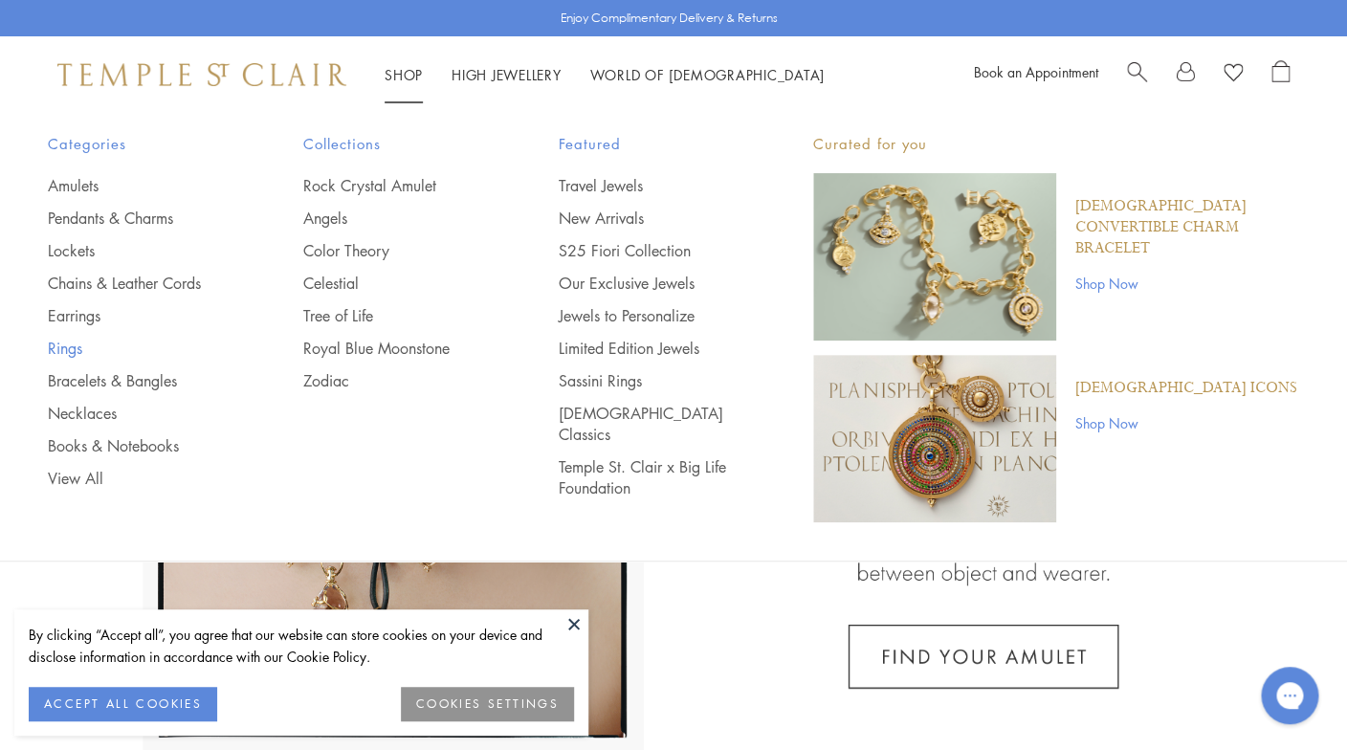
click at [53, 342] on link "Rings" at bounding box center [137, 348] width 179 height 21
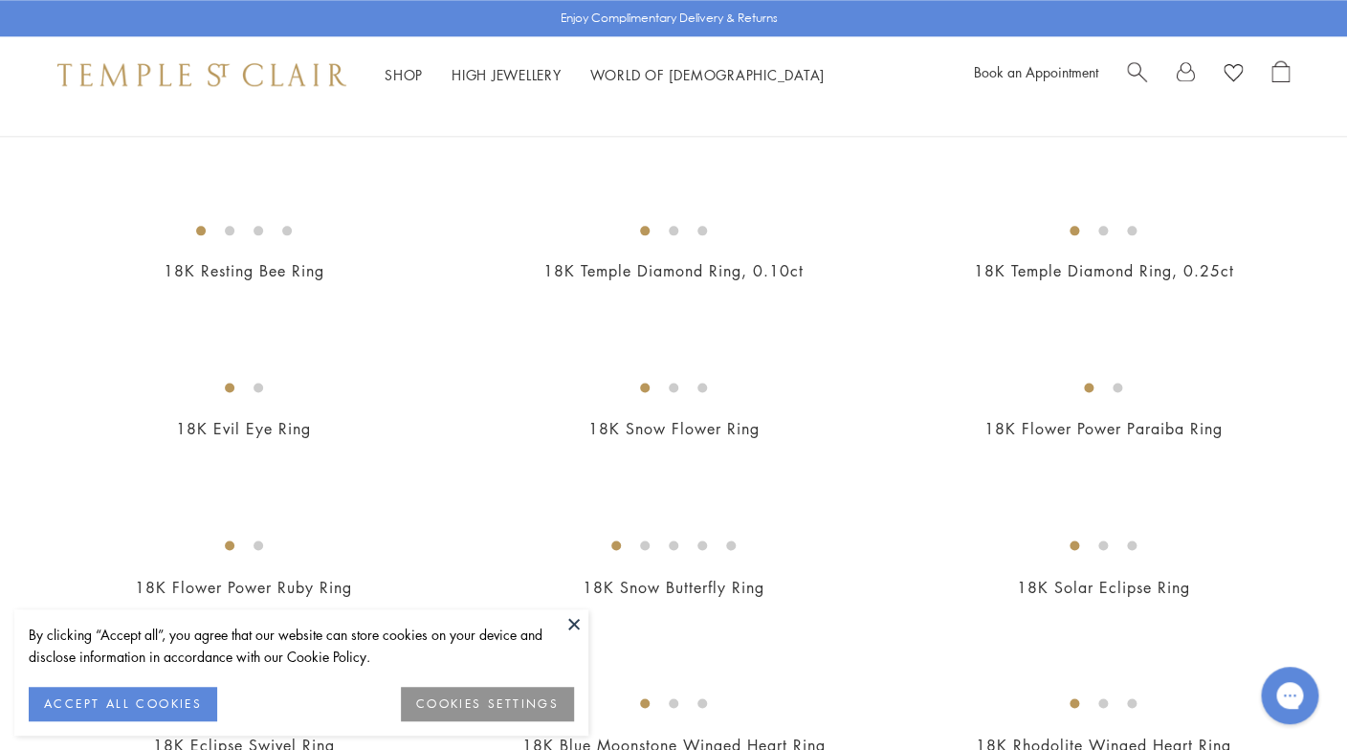
scroll to position [862, 0]
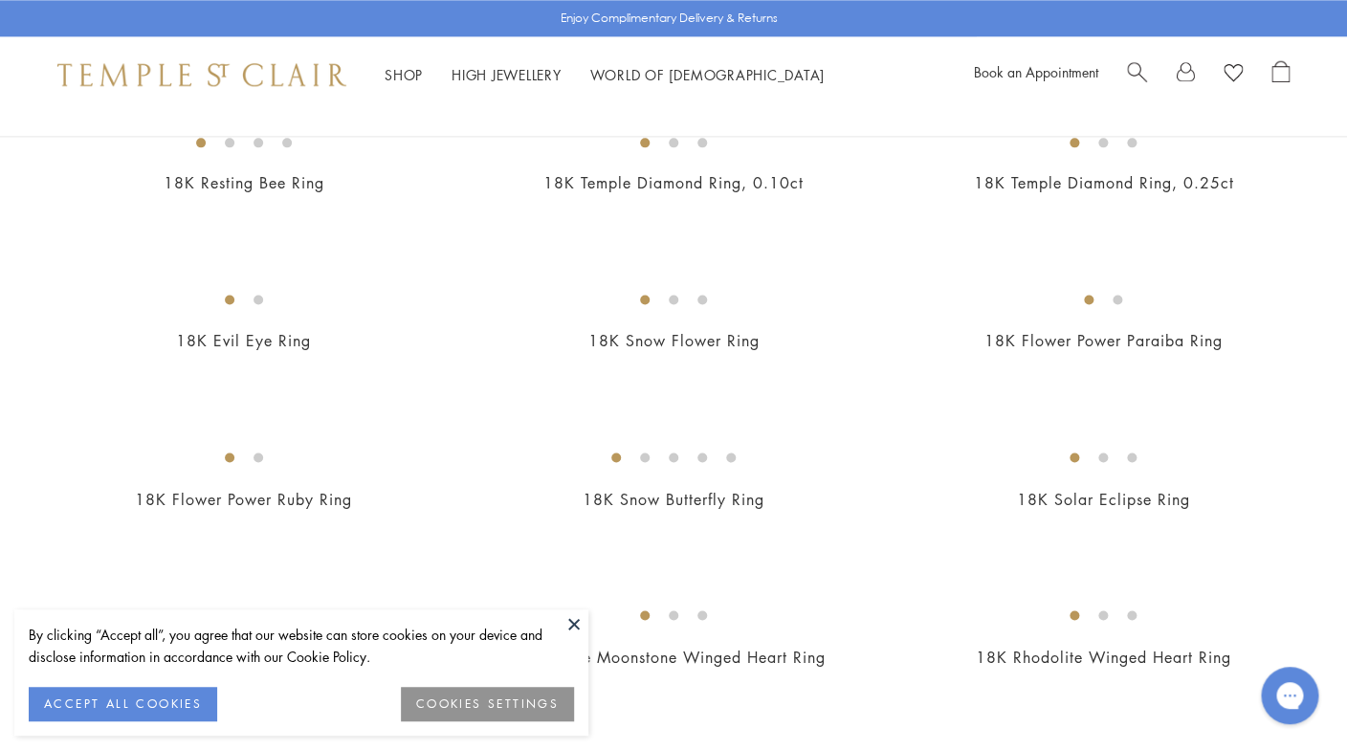
click at [575, 619] on button at bounding box center [574, 623] width 29 height 29
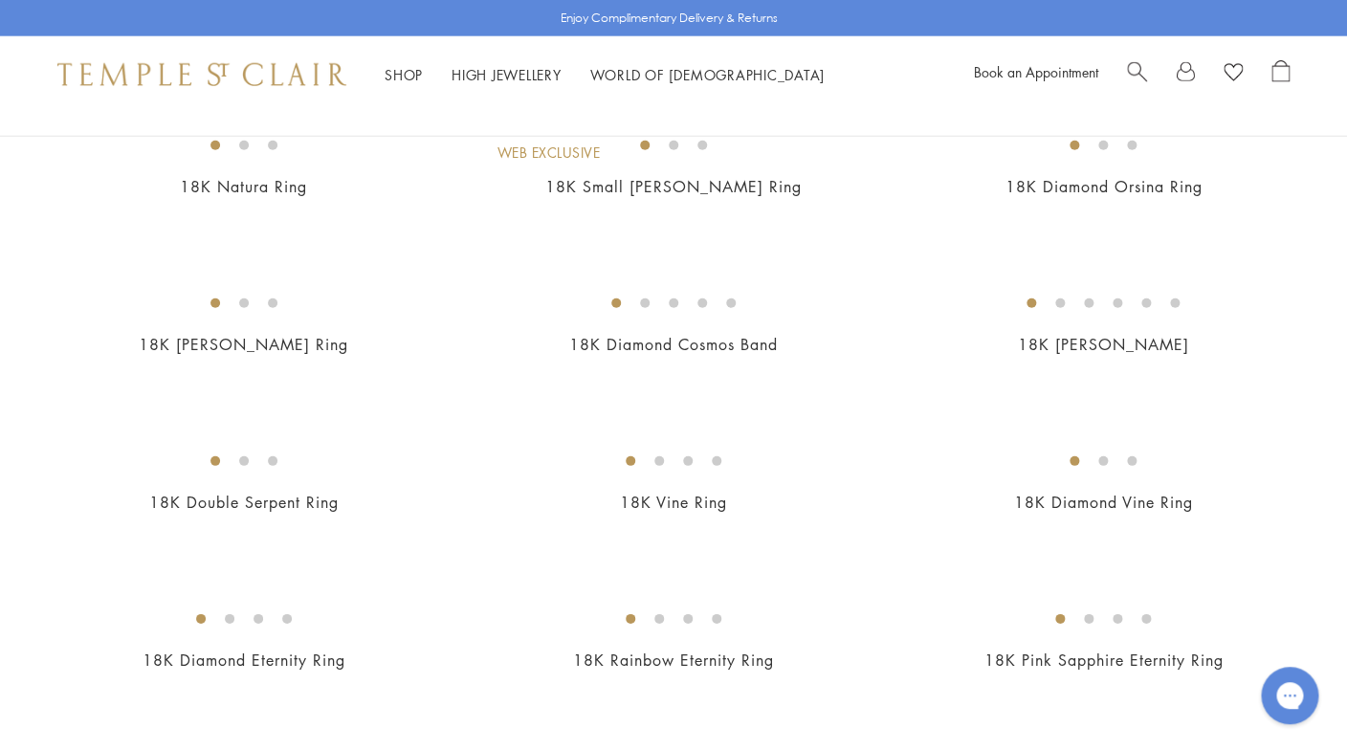
scroll to position [1836, 0]
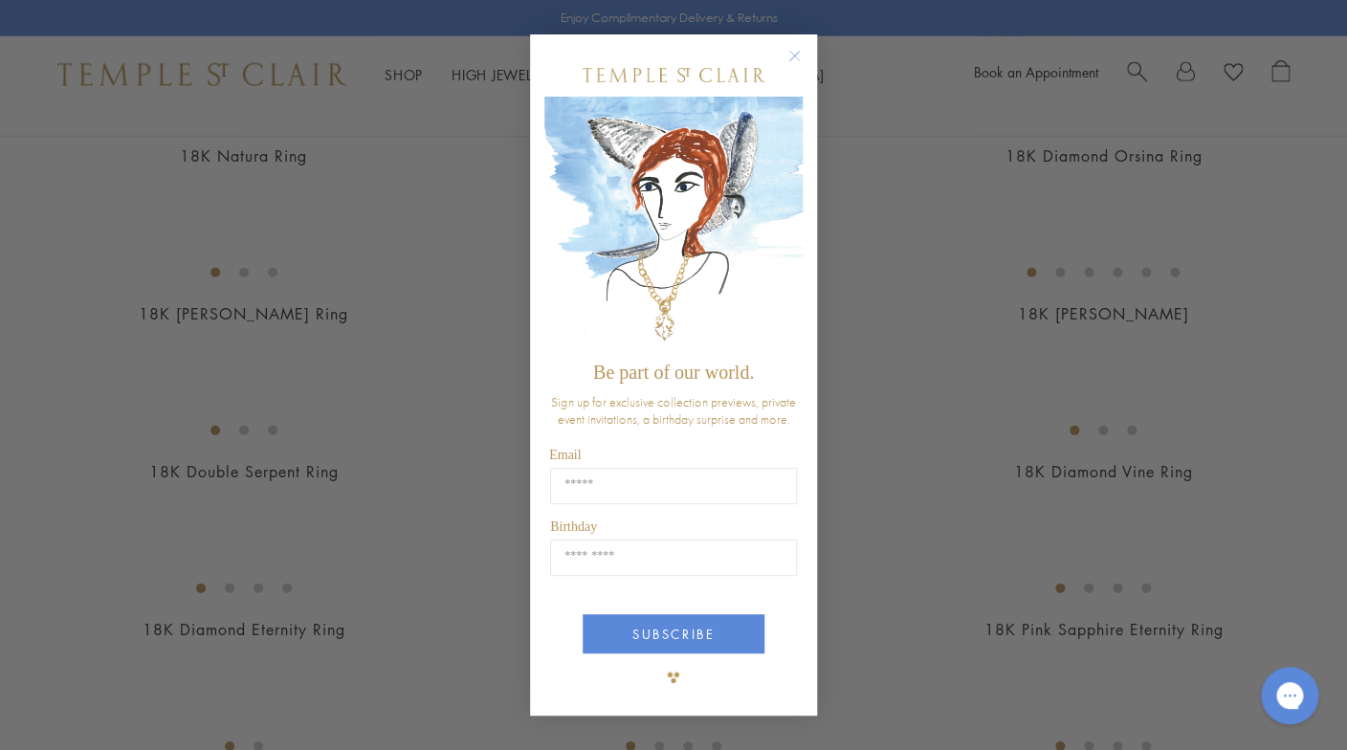
click at [795, 57] on circle "Close dialog" at bounding box center [794, 56] width 23 height 23
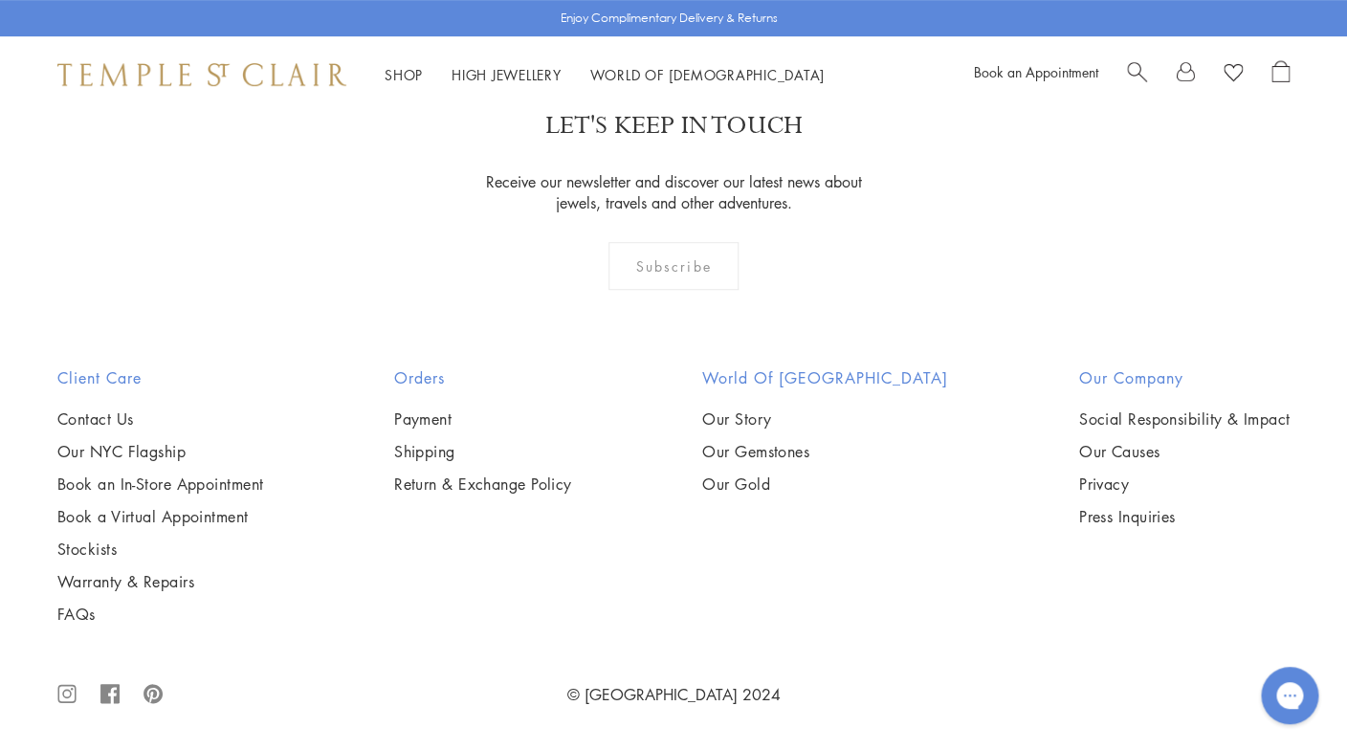
scroll to position [8211, 0]
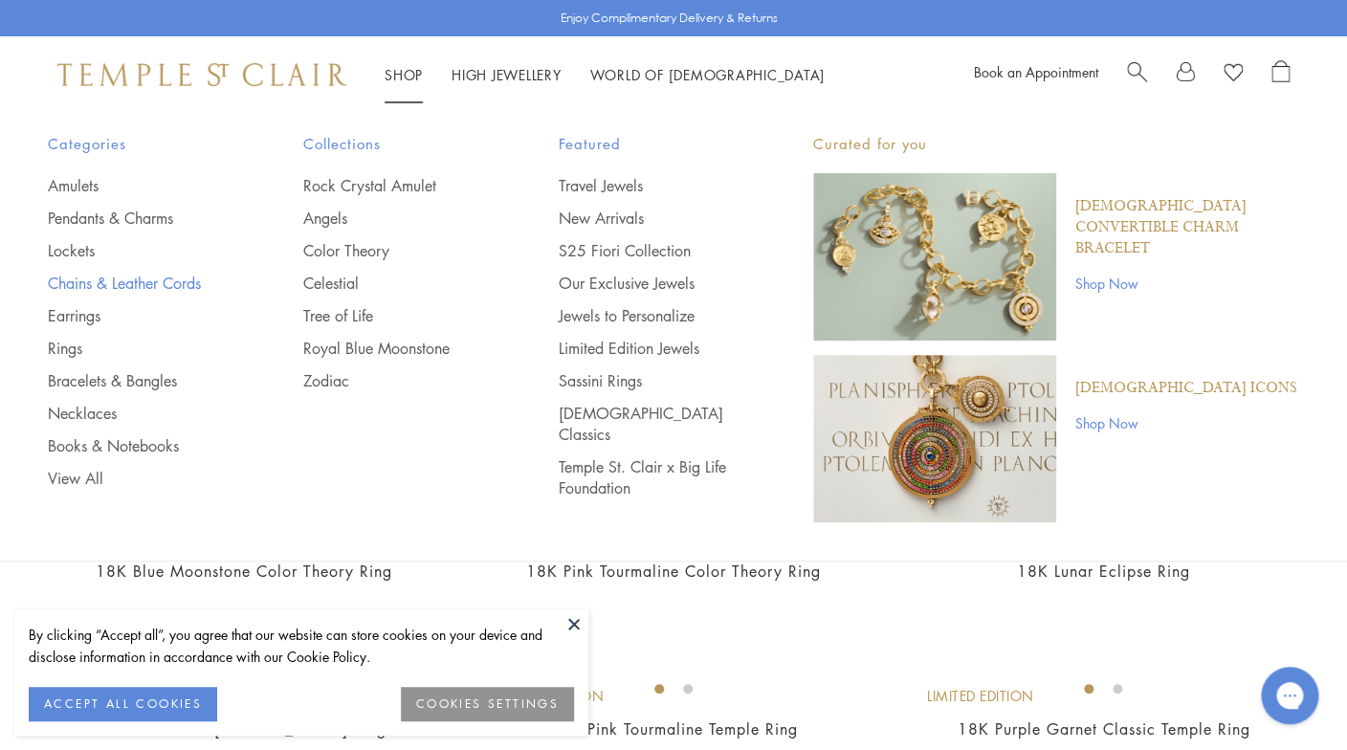
click at [137, 276] on link "Chains & Leather Cords" at bounding box center [137, 283] width 179 height 21
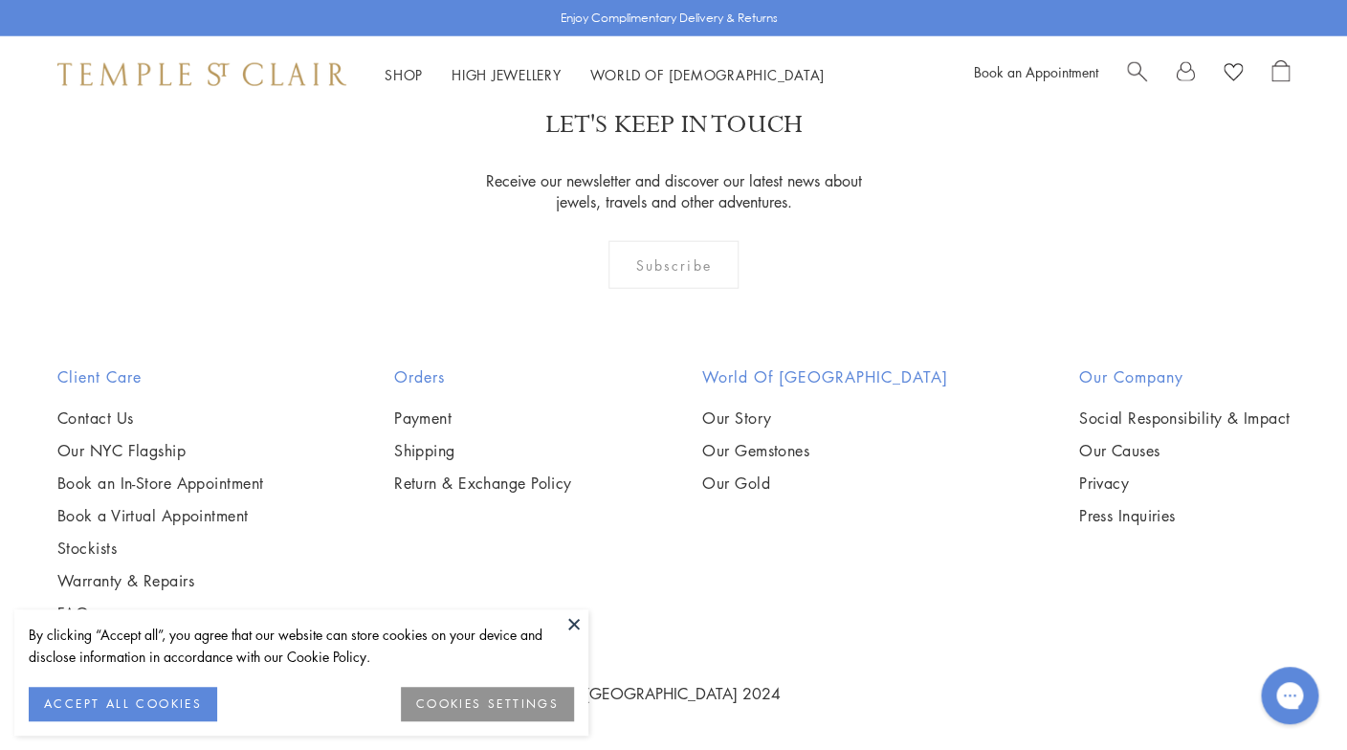
scroll to position [1776, 0]
click at [0, 0] on img at bounding box center [0, 0] width 0 height 0
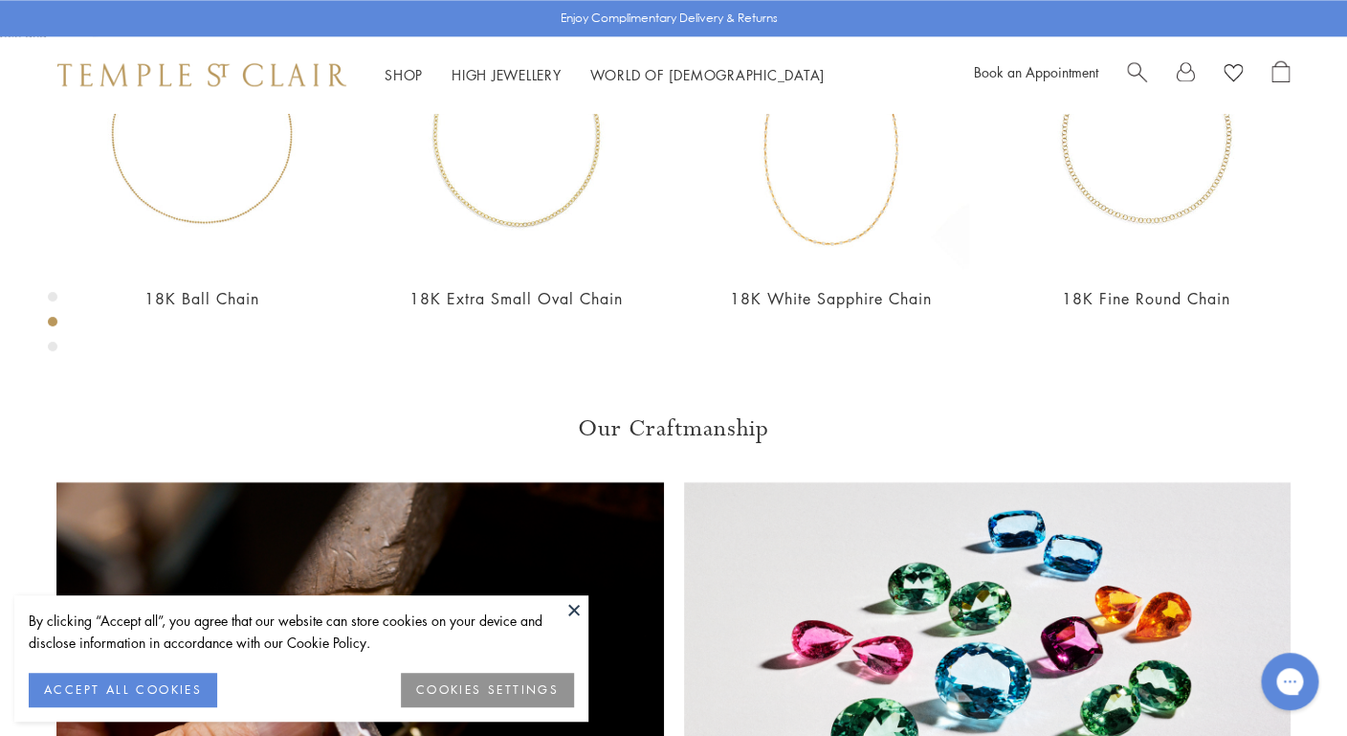
scroll to position [915, 0]
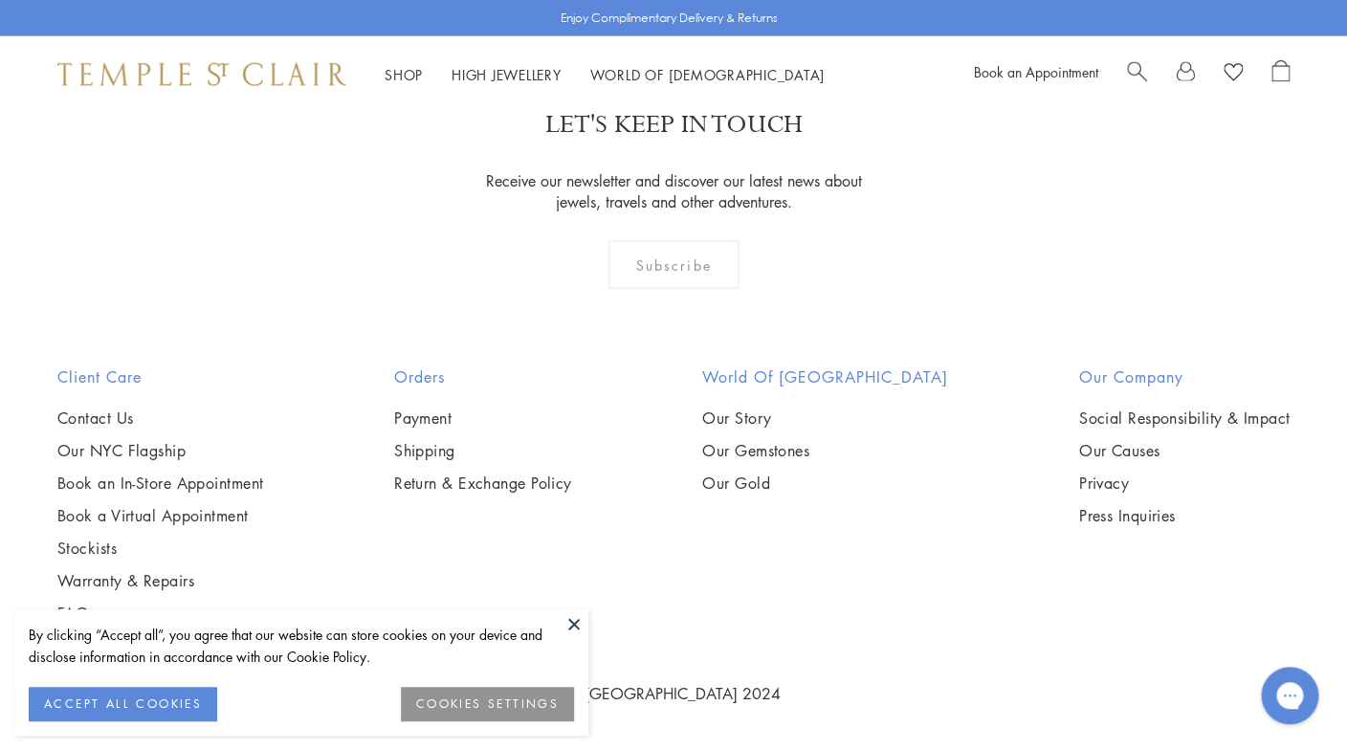
click at [0, 0] on img at bounding box center [0, 0] width 0 height 0
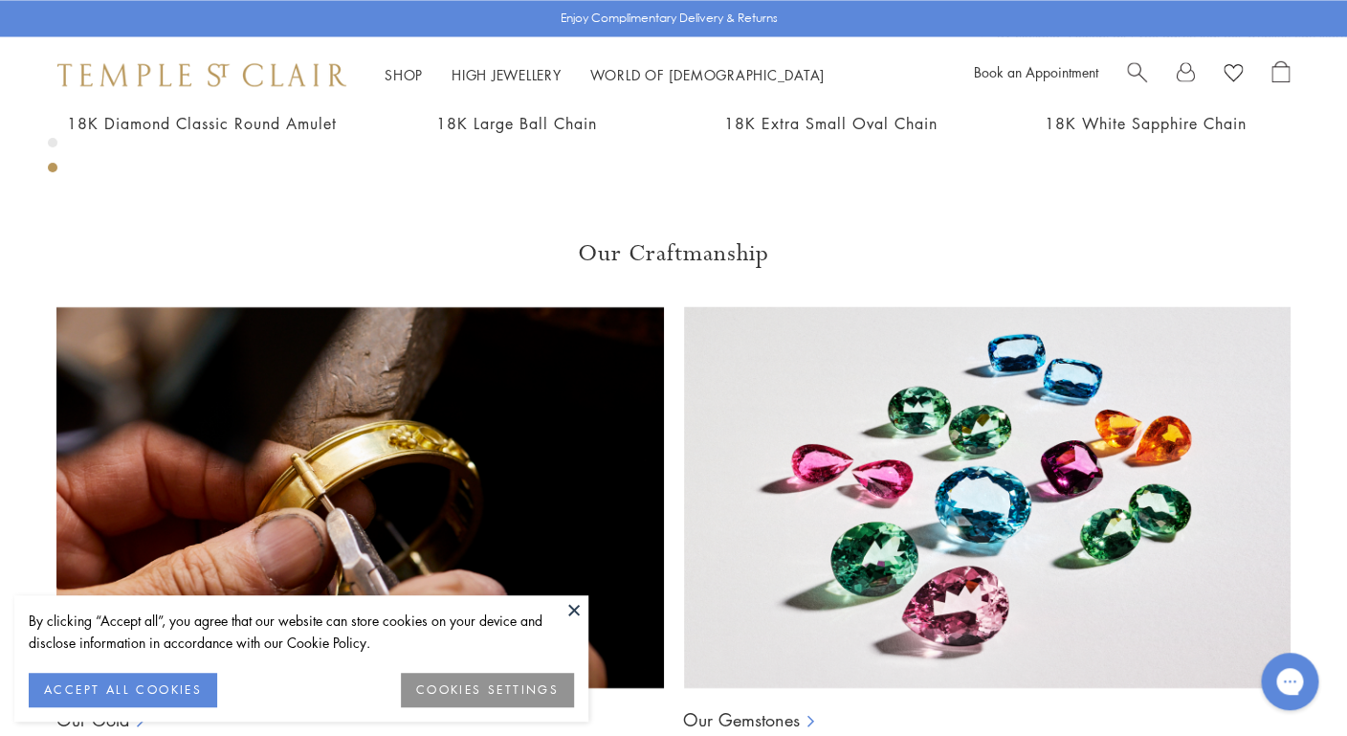
scroll to position [1322, 0]
